Goal: Find specific page/section: Find specific page/section

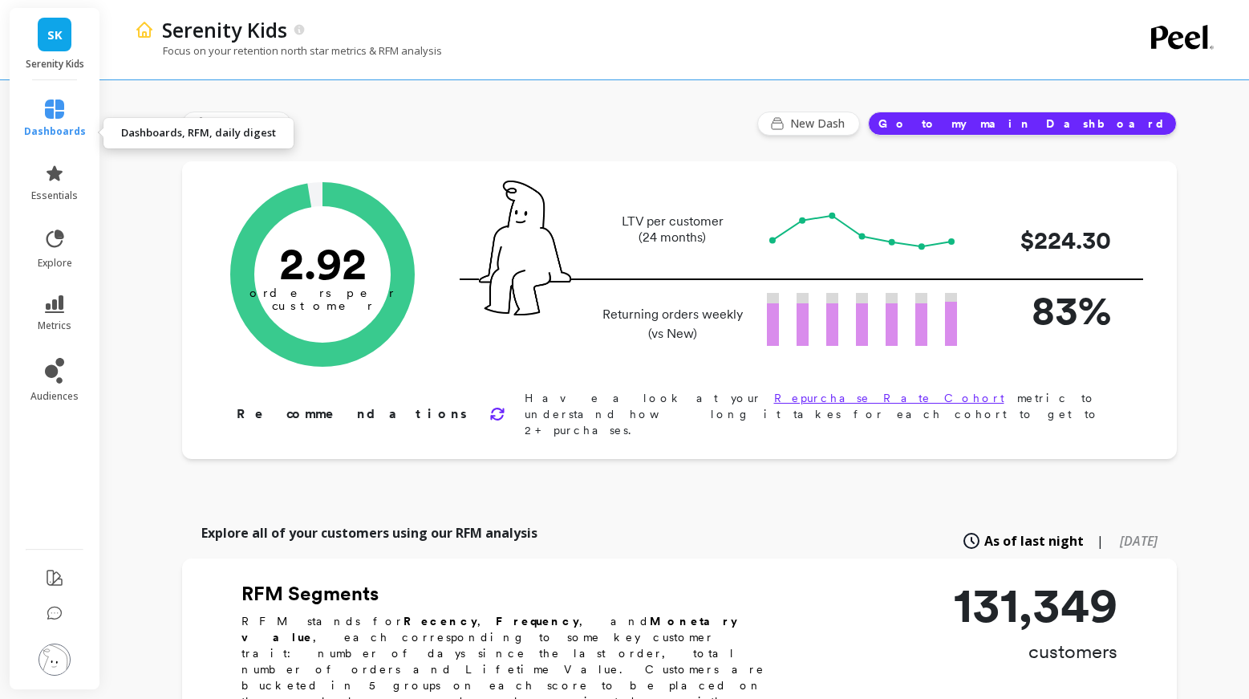
click at [64, 119] on icon at bounding box center [54, 108] width 19 height 19
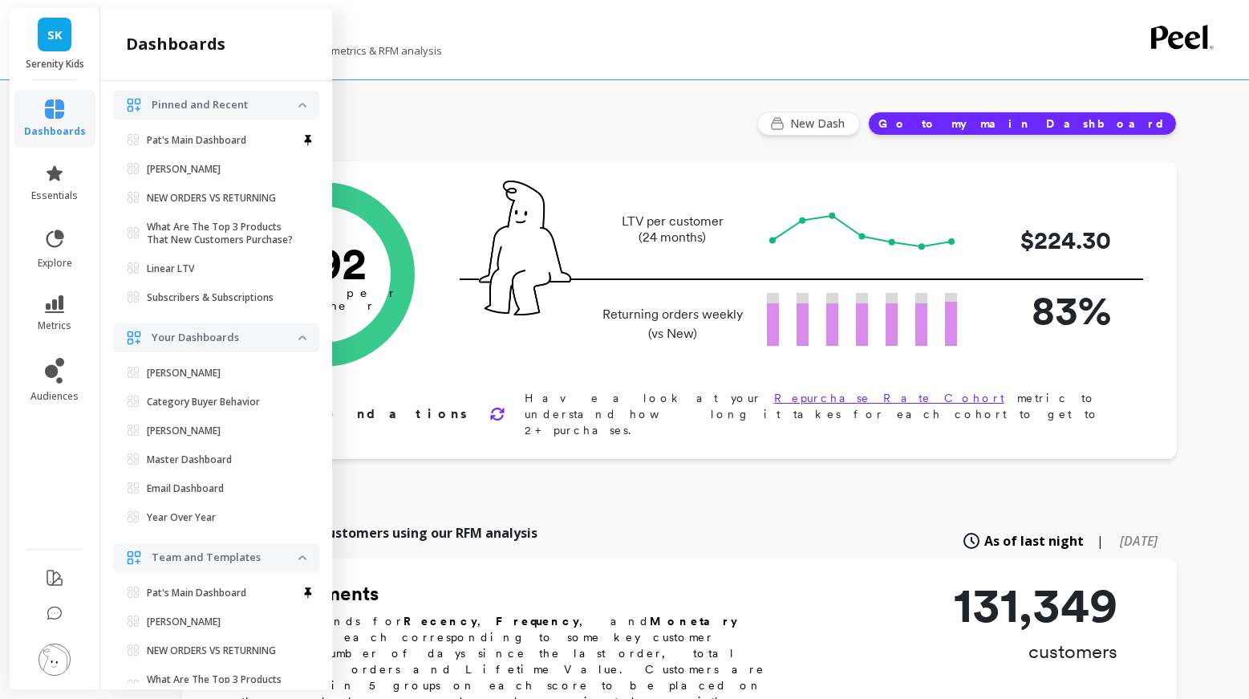
scroll to position [116, 0]
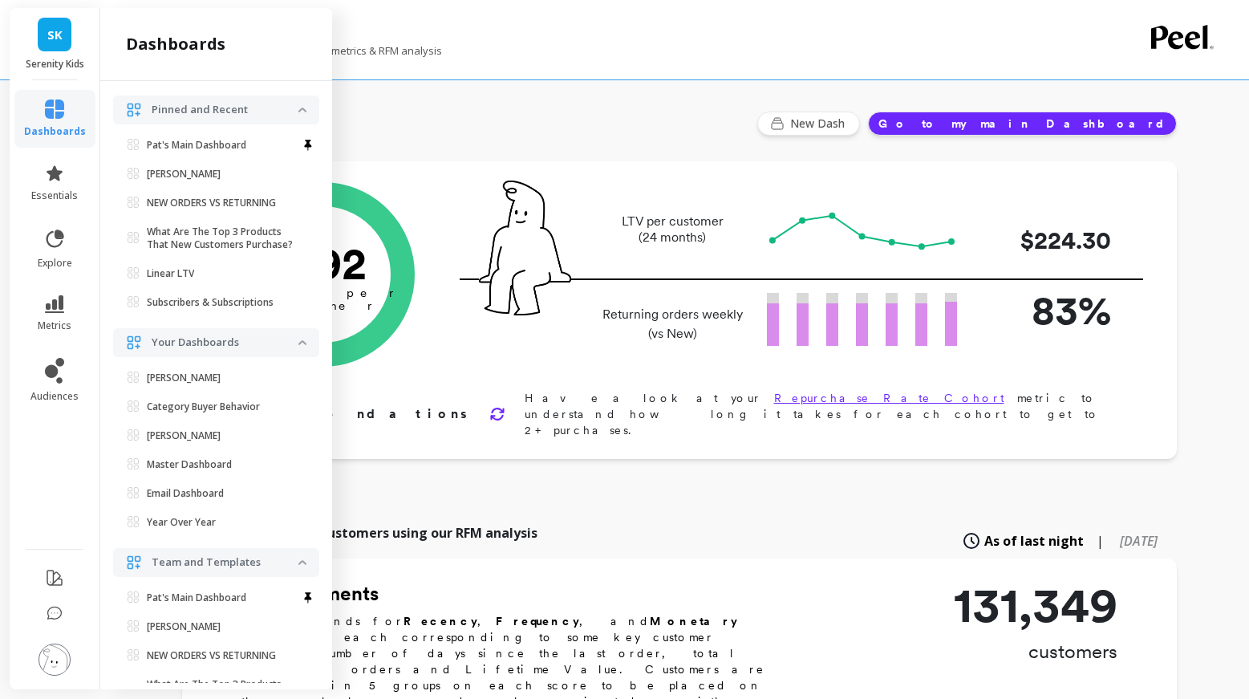
click at [248, 81] on span "View all dashboards" at bounding box center [203, 73] width 103 height 16
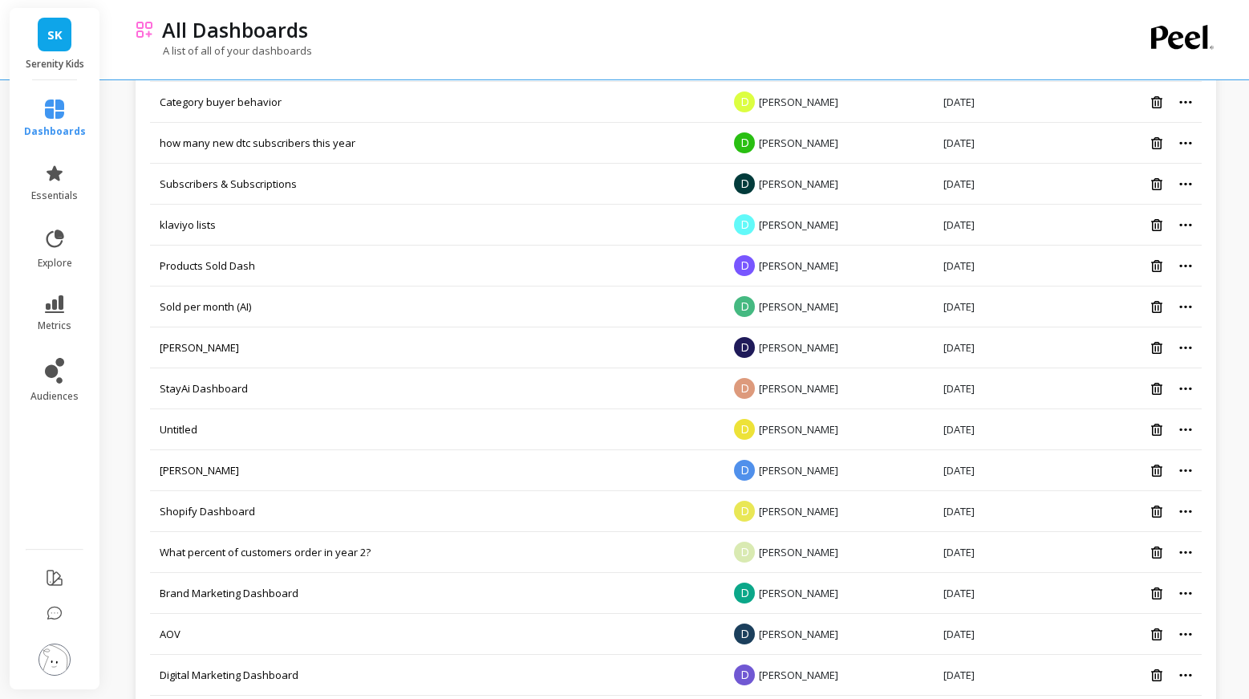
scroll to position [750, 0]
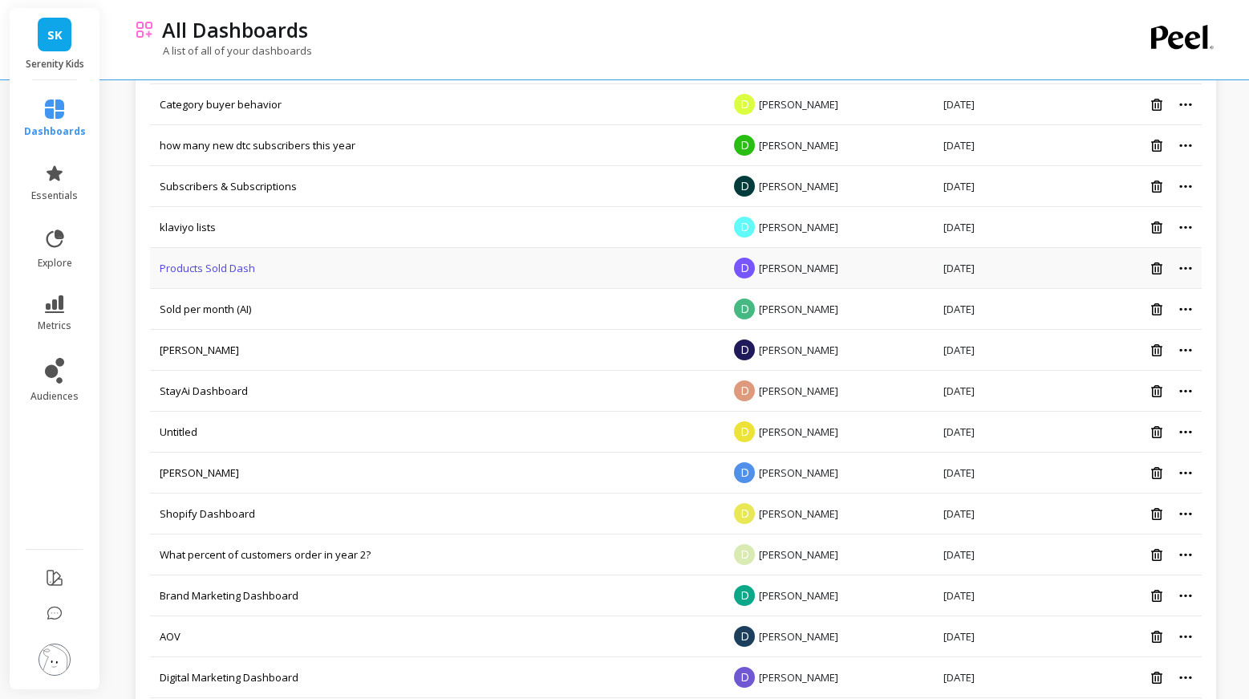
click at [252, 275] on link "Products Sold Dash" at bounding box center [207, 268] width 95 height 14
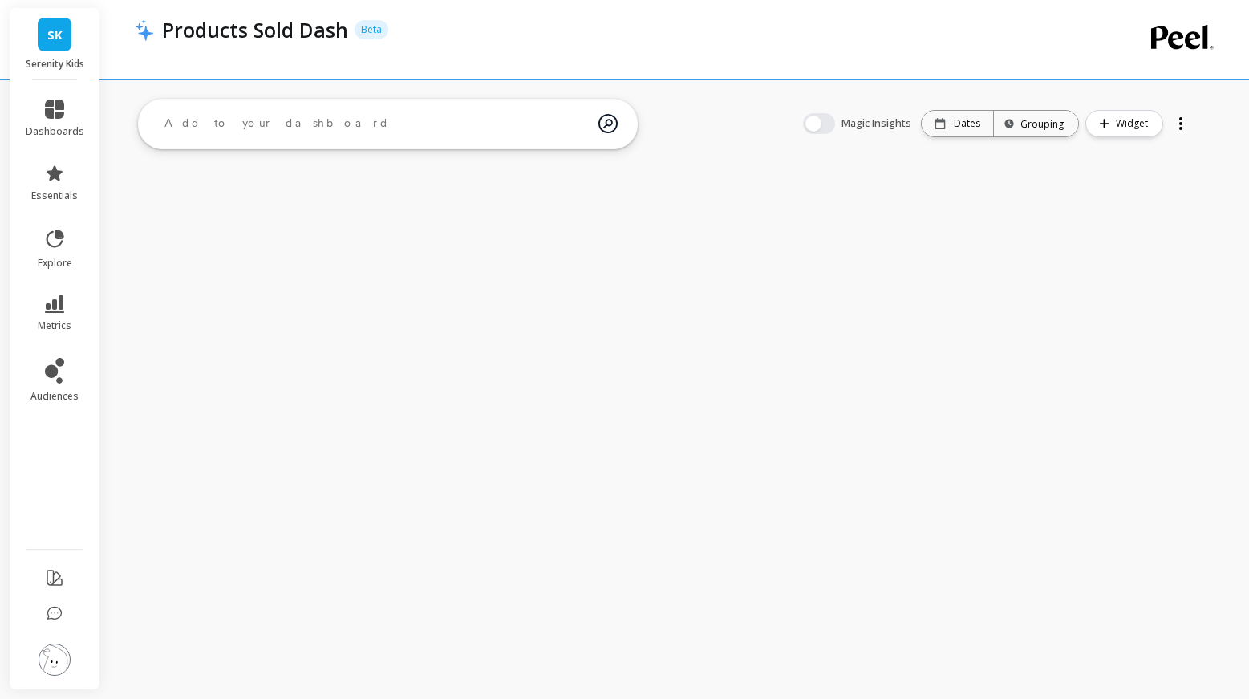
scroll to position [750, 0]
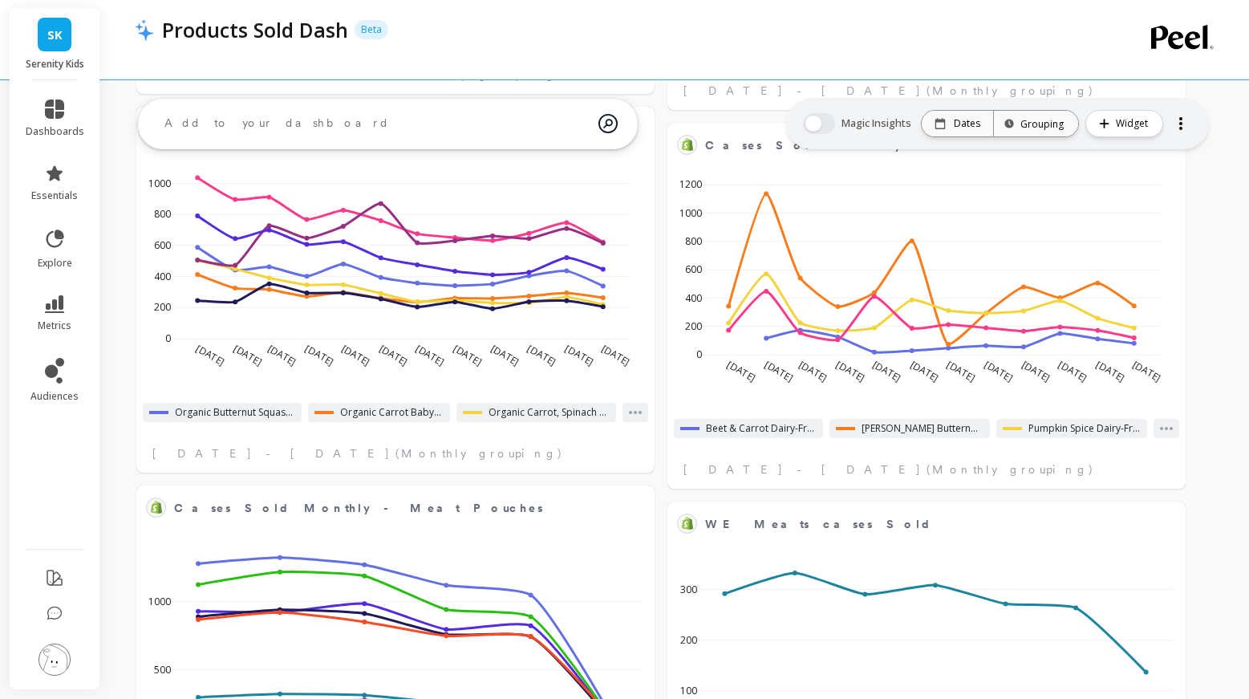
select select "sum"
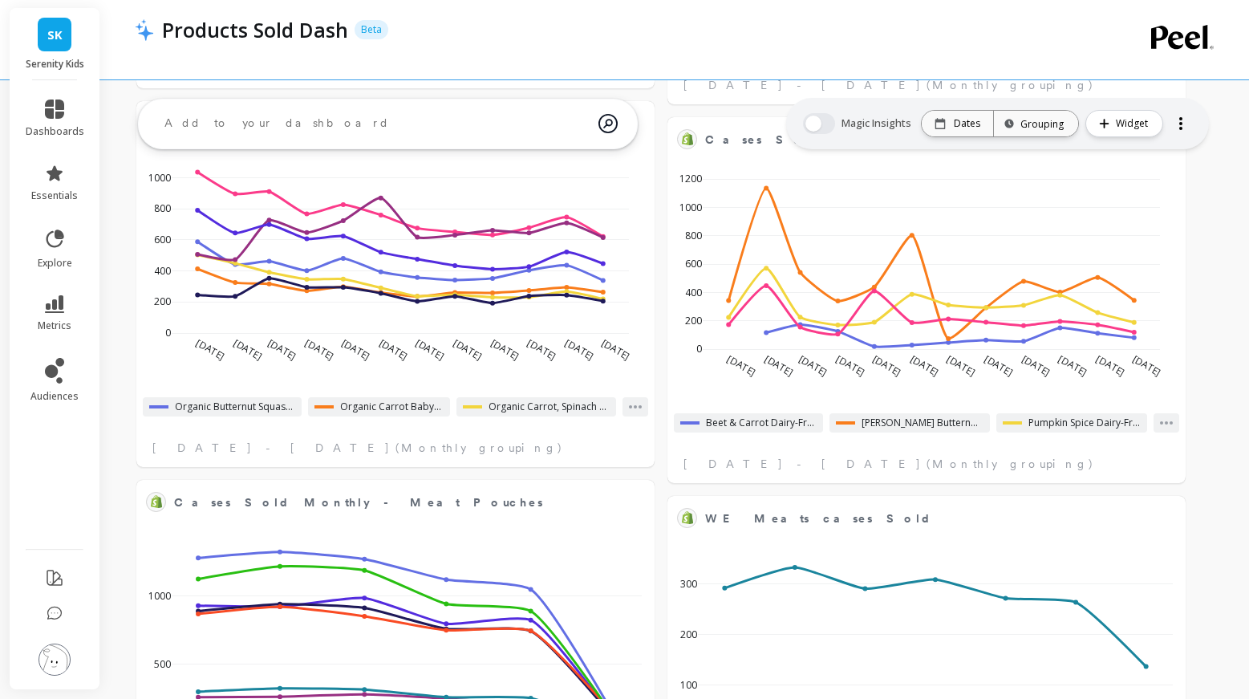
select select "sum"
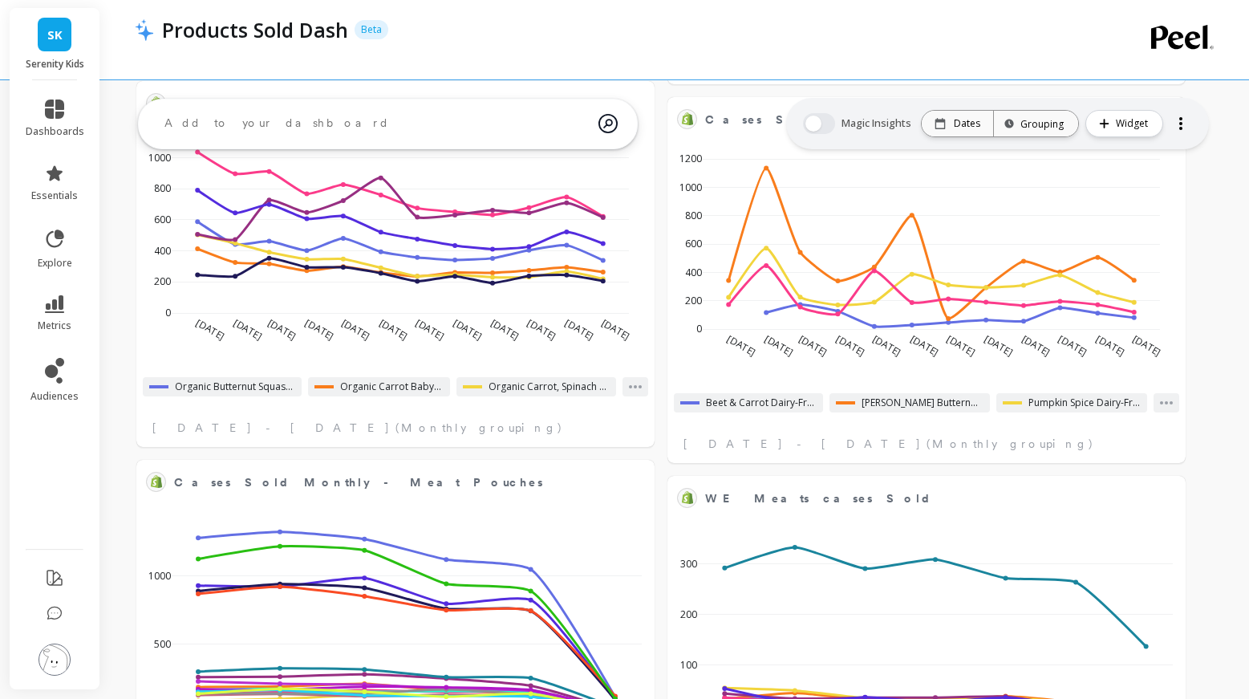
select select "sum"
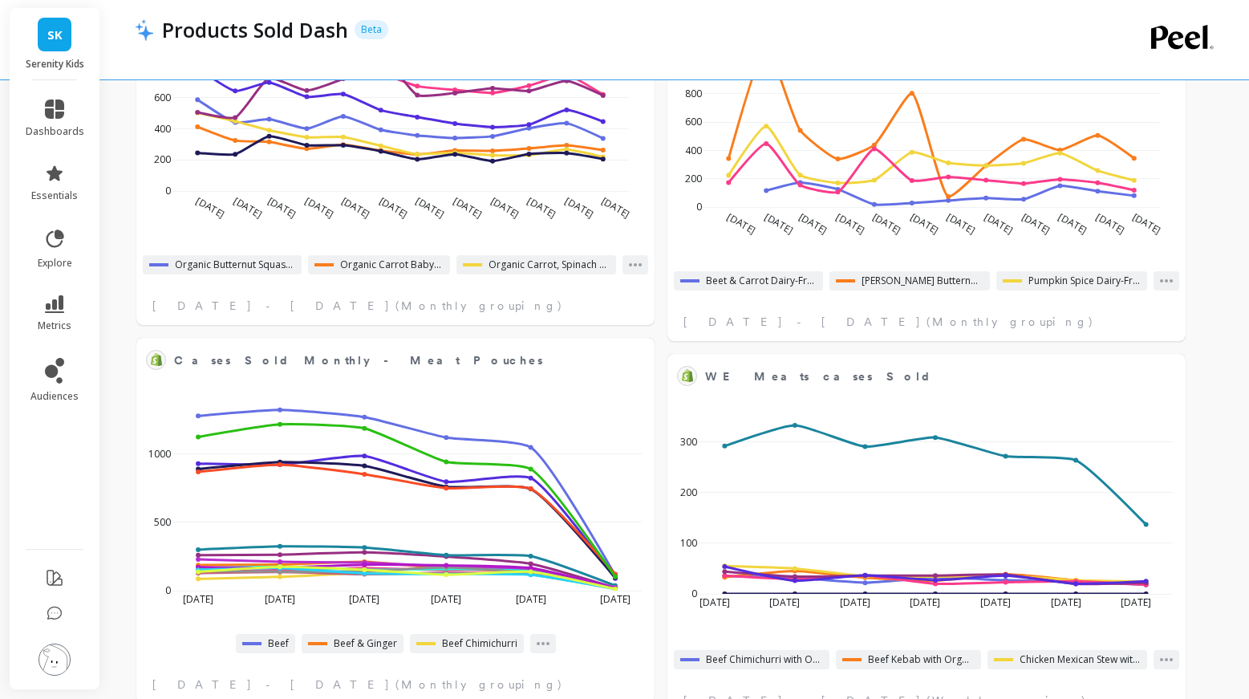
select select "sum"
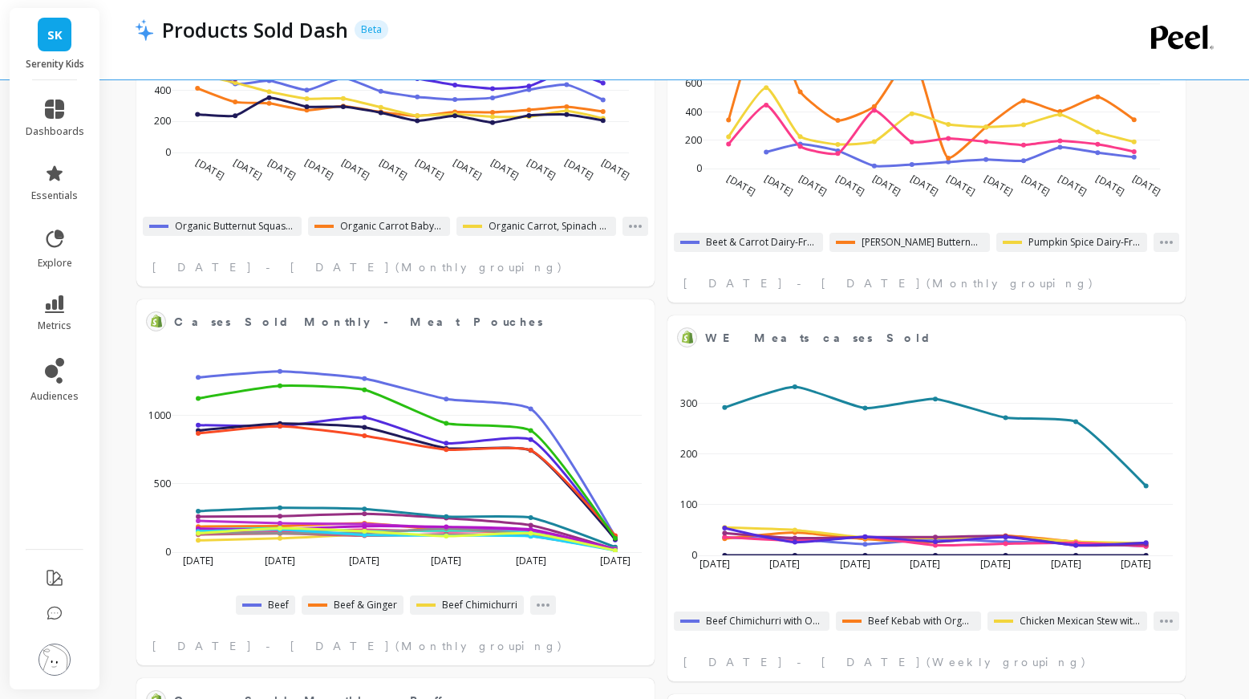
scroll to position [1013, 0]
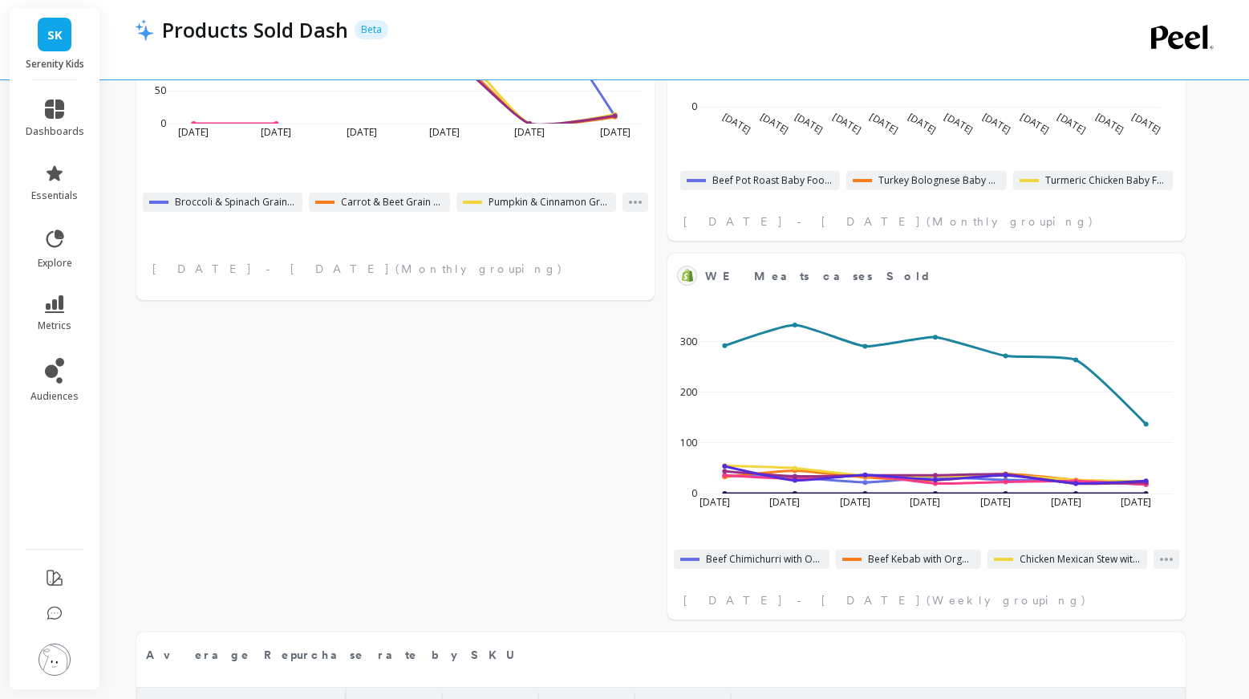
select select "sum"
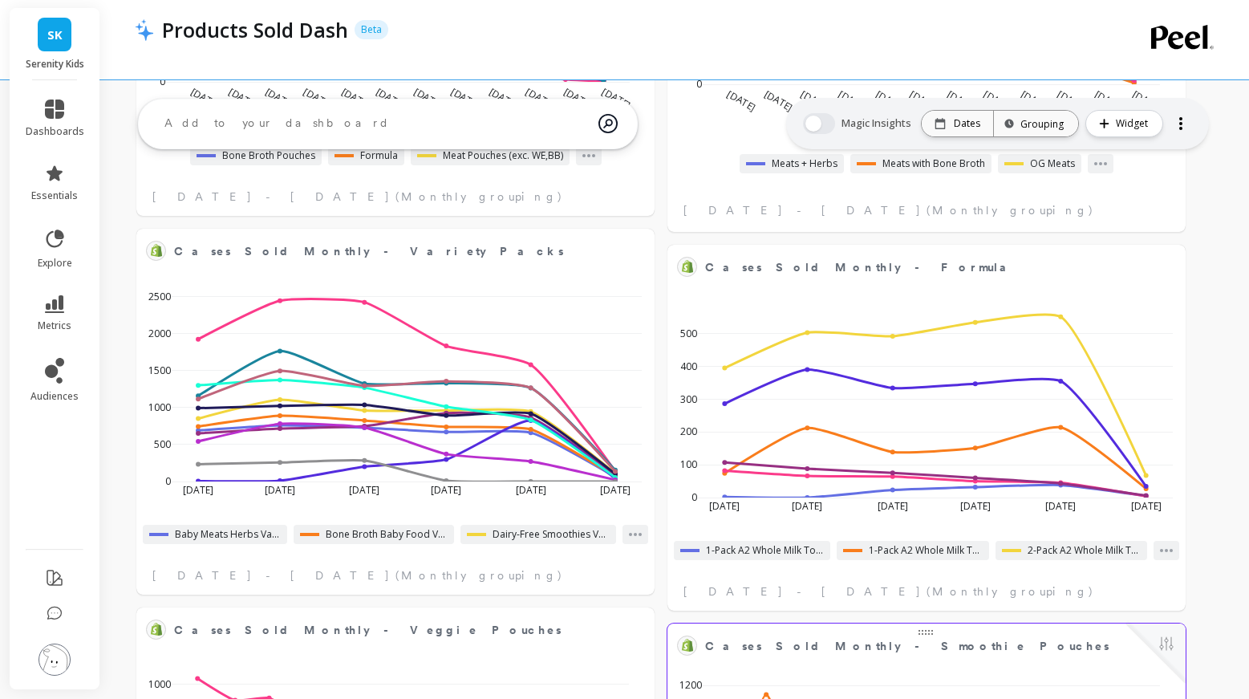
scroll to position [128, 0]
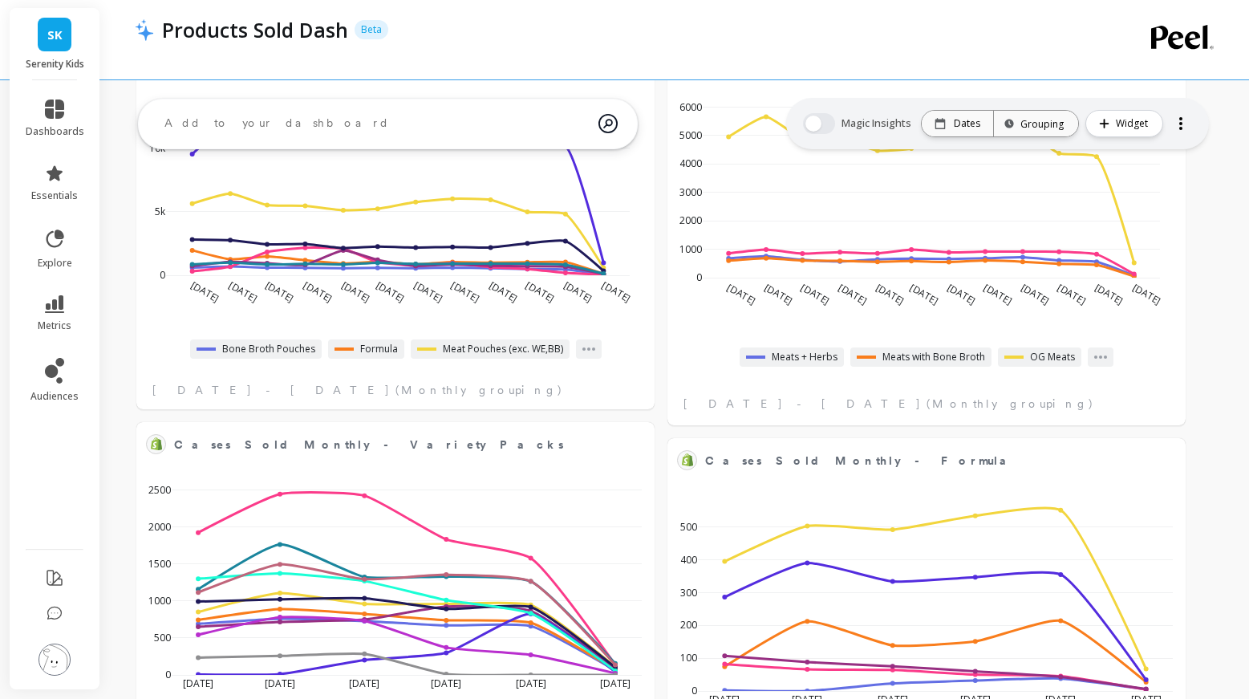
select select "sum"
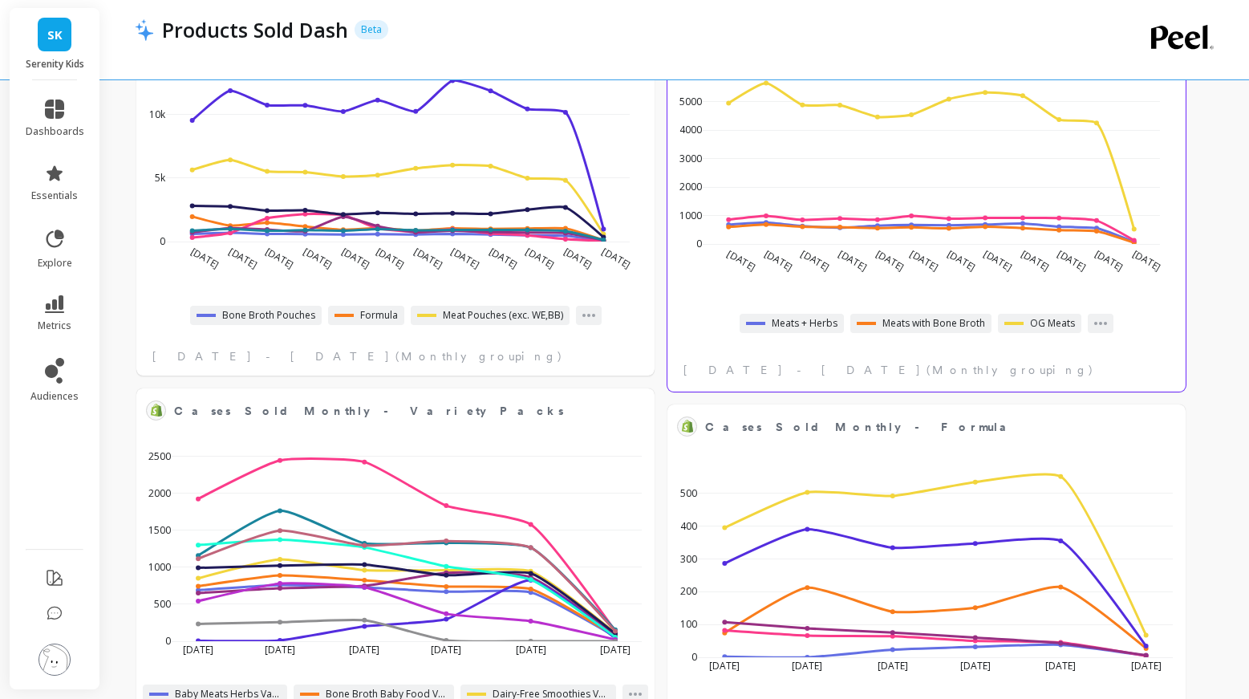
select select "sum"
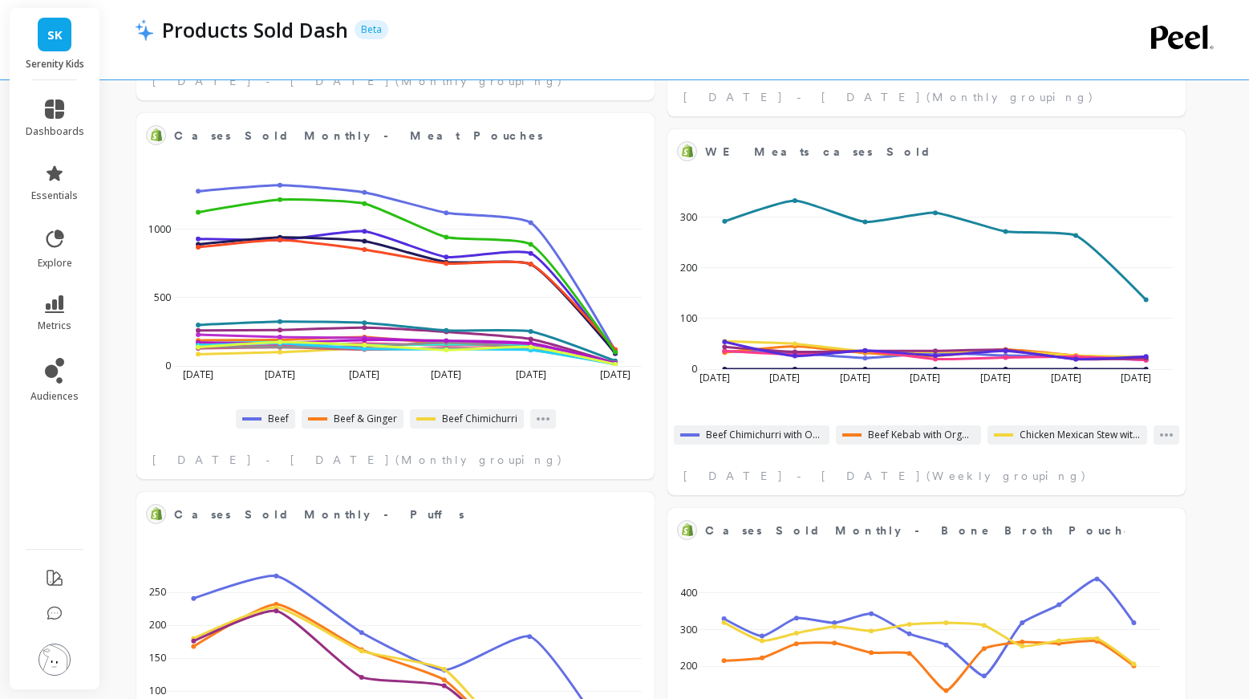
scroll to position [1201, 0]
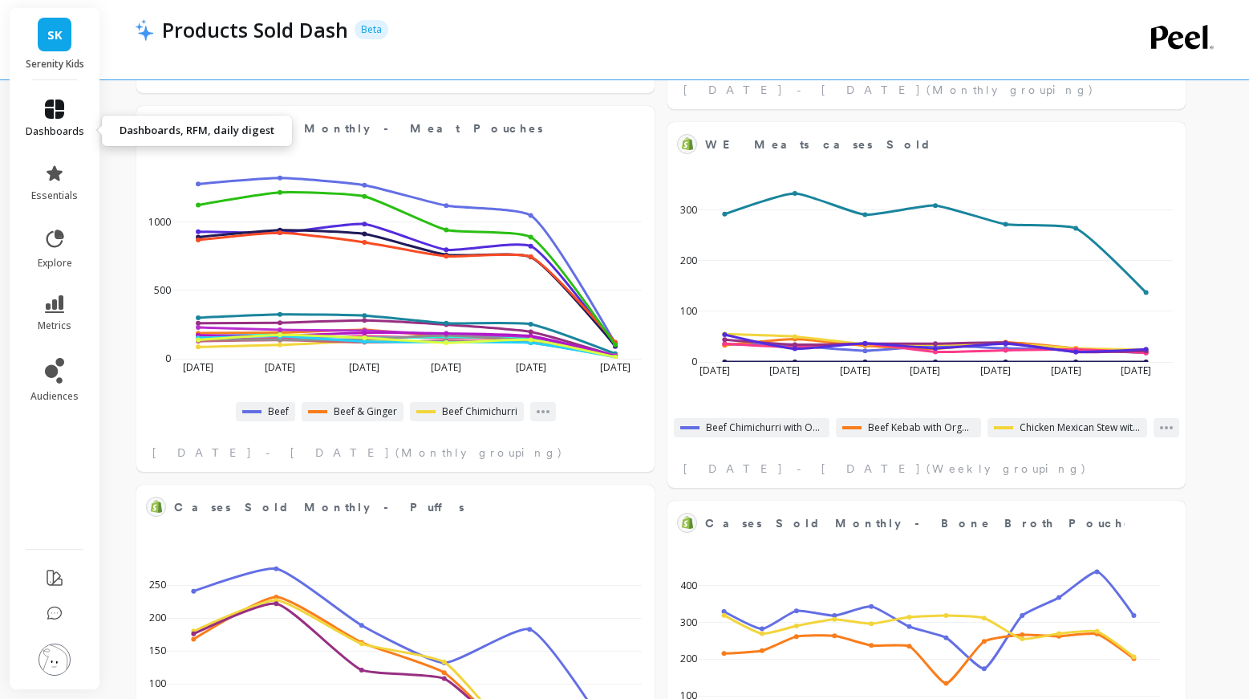
click at [60, 119] on icon at bounding box center [54, 108] width 19 height 19
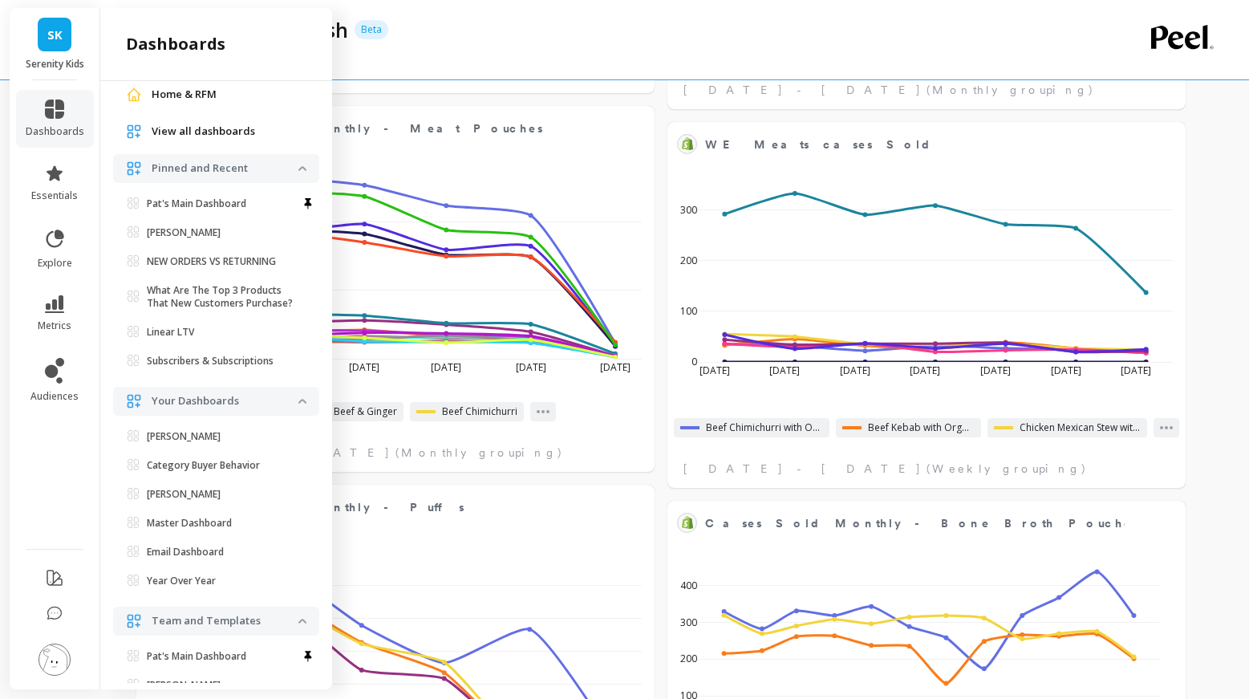
scroll to position [43, 0]
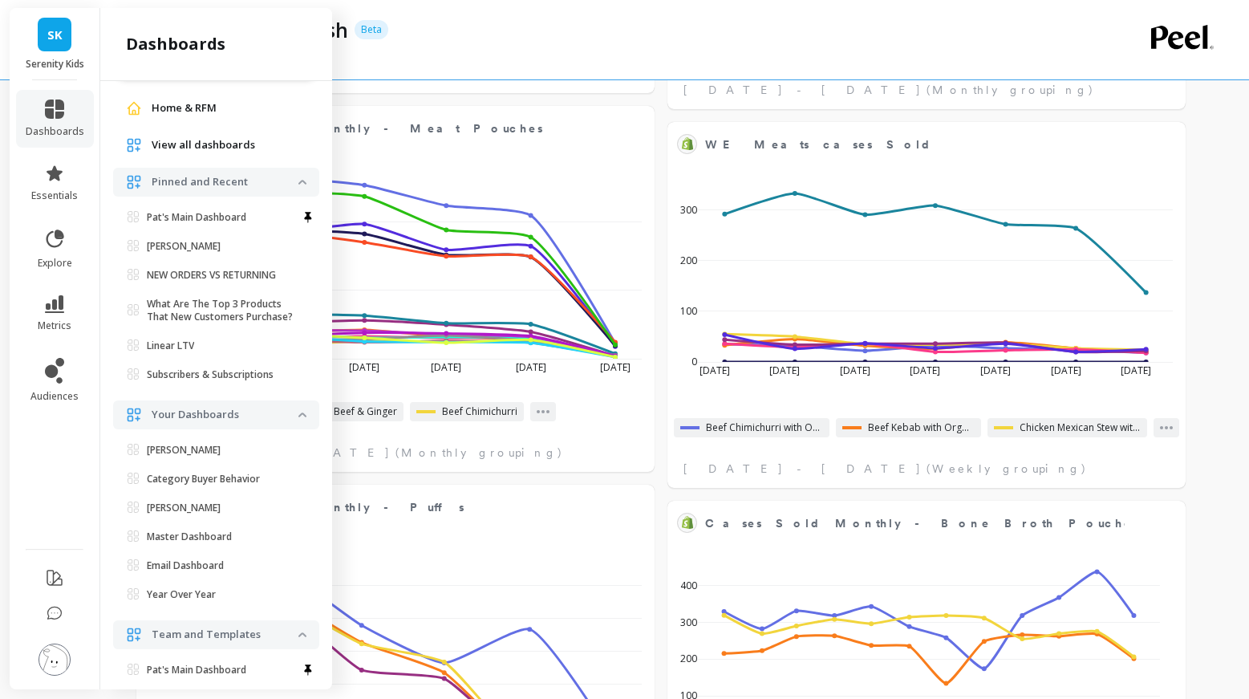
click at [243, 153] on span "View all dashboards" at bounding box center [203, 145] width 103 height 16
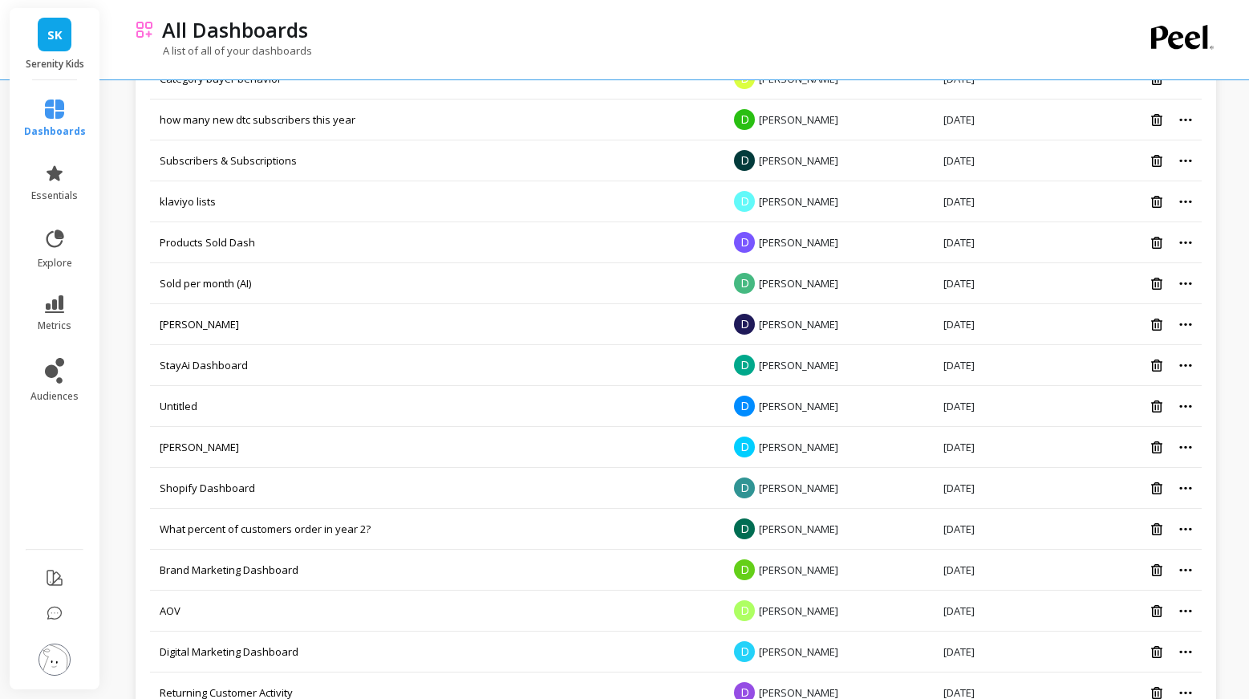
scroll to position [770, 0]
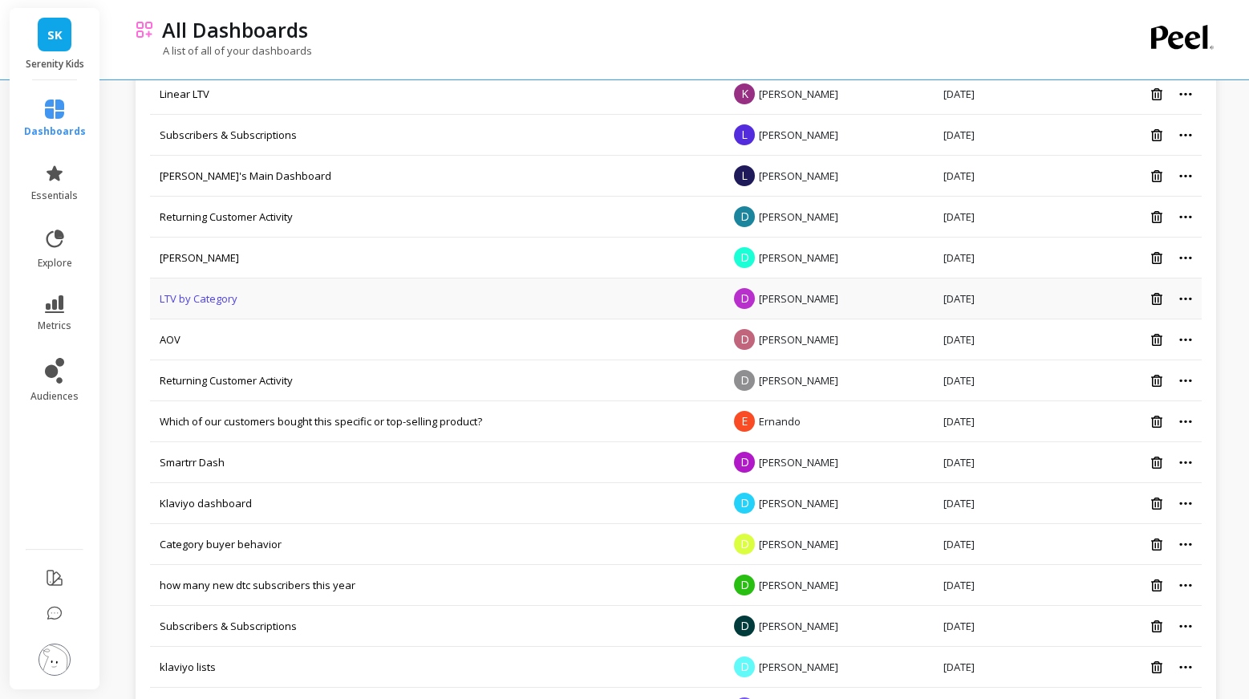
click at [237, 306] on link "LTV by Category" at bounding box center [199, 298] width 78 height 14
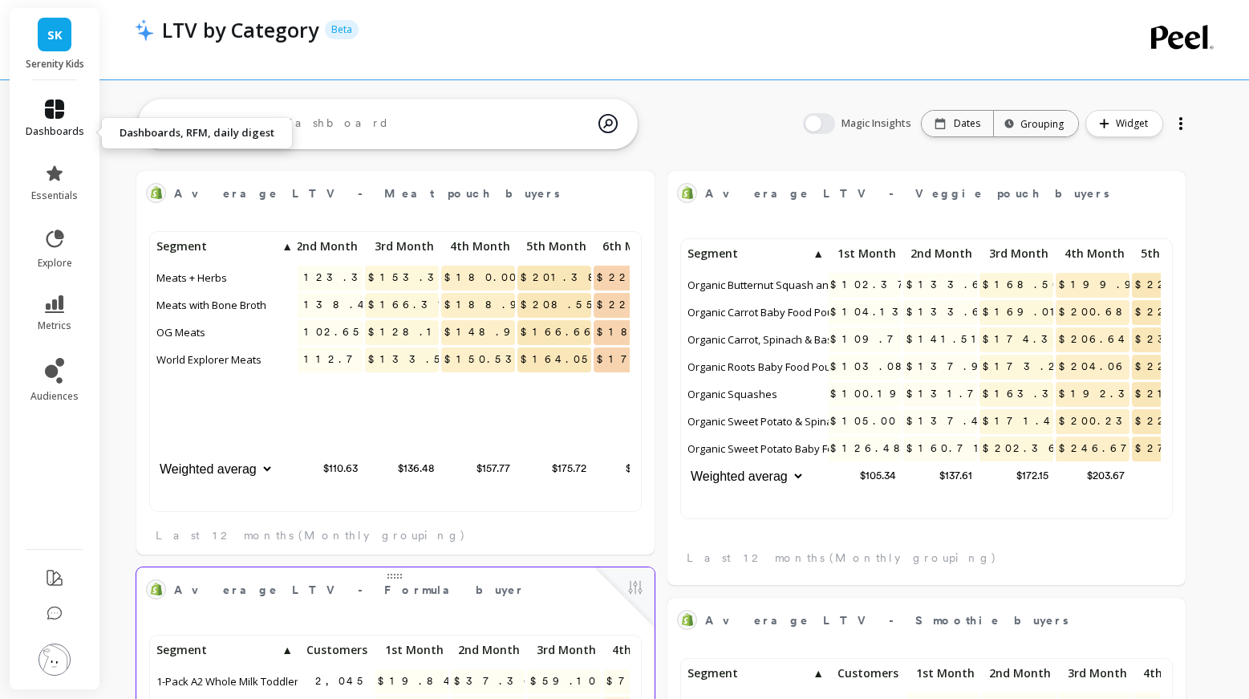
click at [64, 117] on icon at bounding box center [54, 108] width 19 height 19
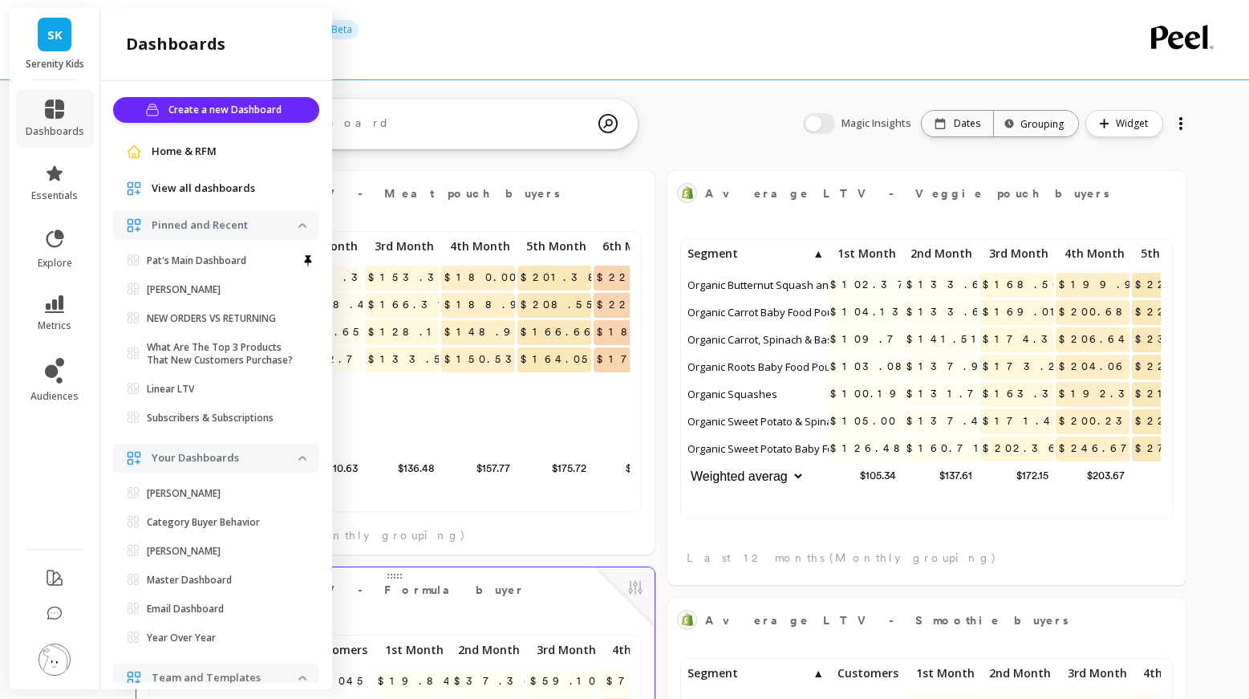
click at [246, 197] on span "View all dashboards" at bounding box center [203, 189] width 103 height 16
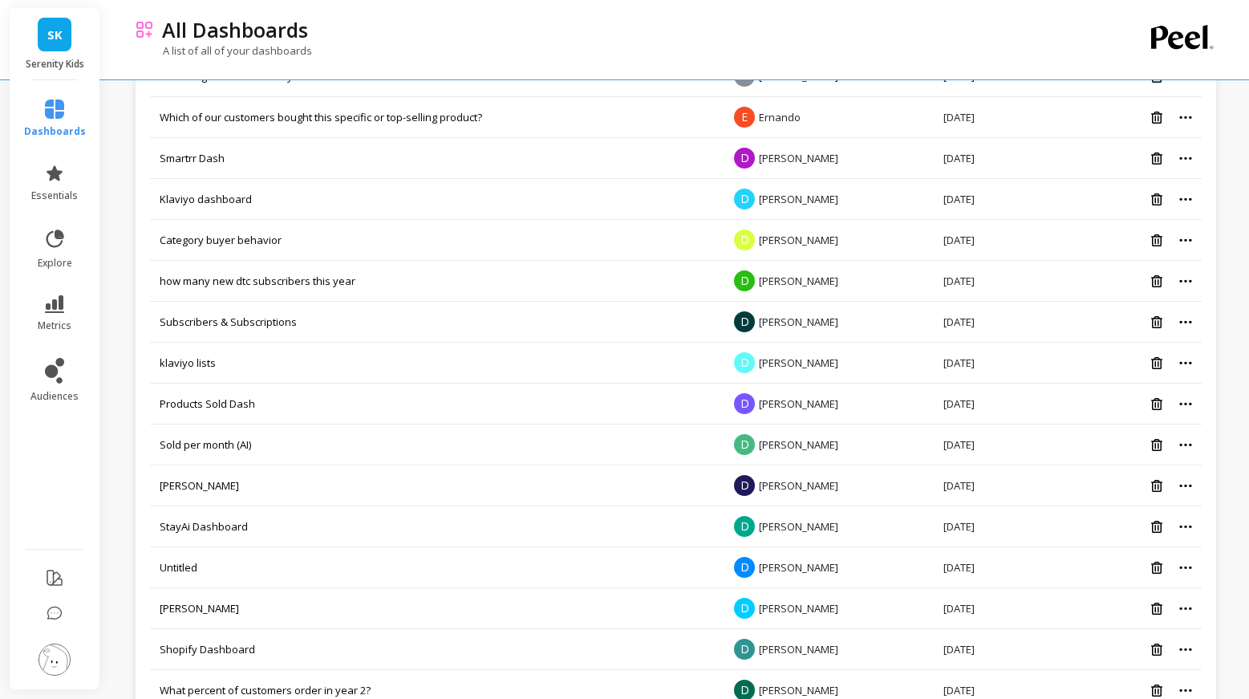
scroll to position [619, 0]
